Goal: Find specific page/section: Find specific page/section

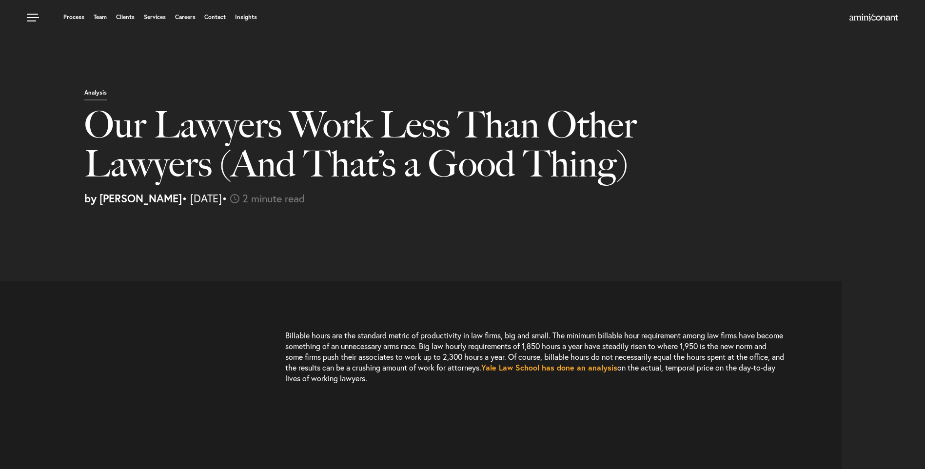
select select "US"
select select "Austin"
select select "Business and Civil Litigation"
click at [97, 20] on link "Team" at bounding box center [100, 17] width 13 height 6
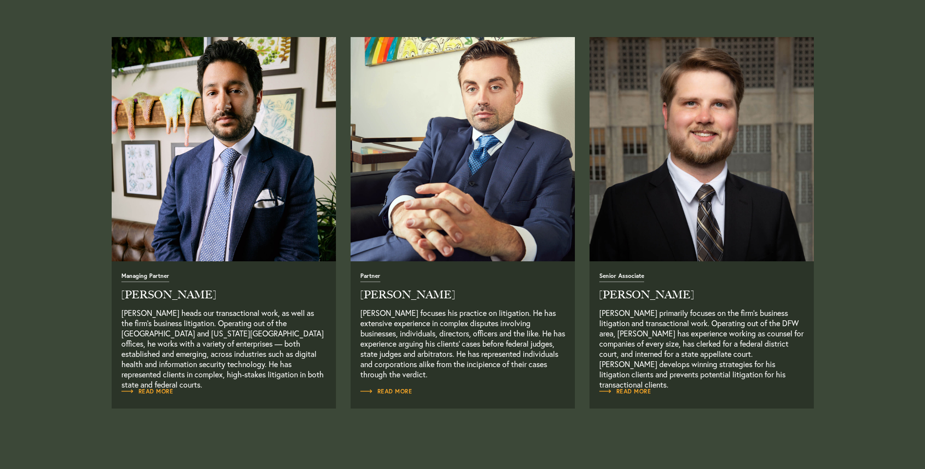
scroll to position [390, 0]
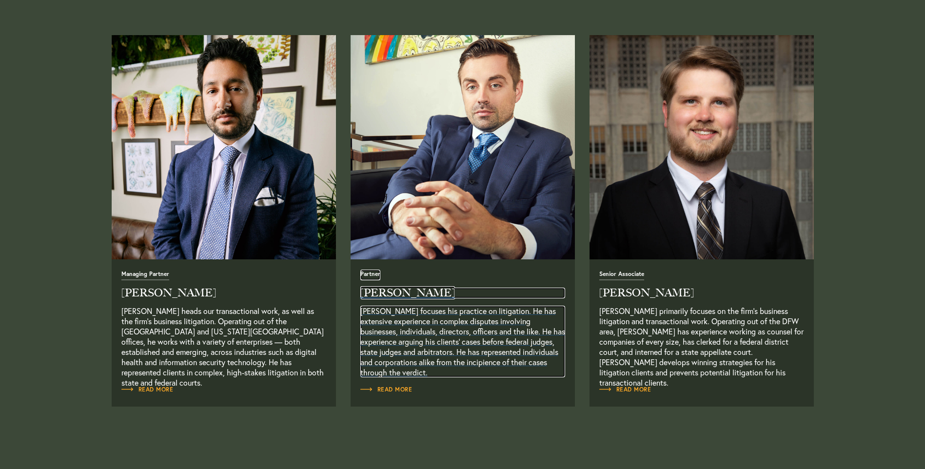
click at [374, 274] on span "Partner" at bounding box center [370, 275] width 20 height 9
